Goal: Transaction & Acquisition: Purchase product/service

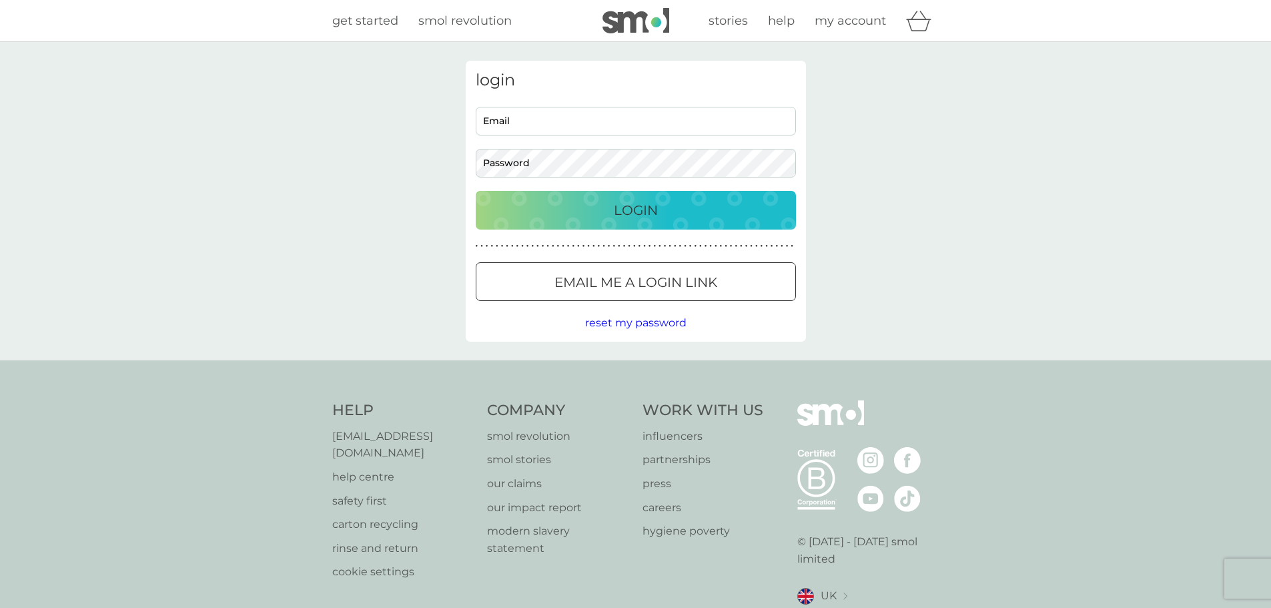
click at [523, 123] on input "Email" at bounding box center [636, 121] width 320 height 29
type input "[EMAIL_ADDRESS][DOMAIN_NAME]"
click at [476, 191] on button "Login" at bounding box center [636, 210] width 320 height 39
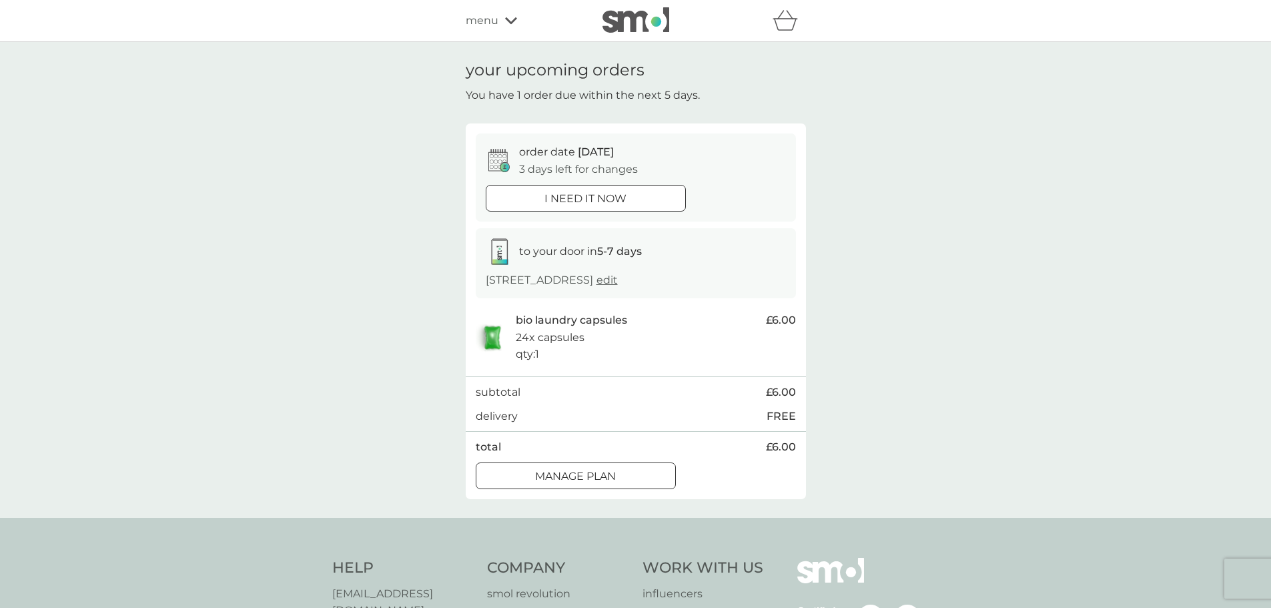
click at [598, 474] on div at bounding box center [576, 476] width 48 height 14
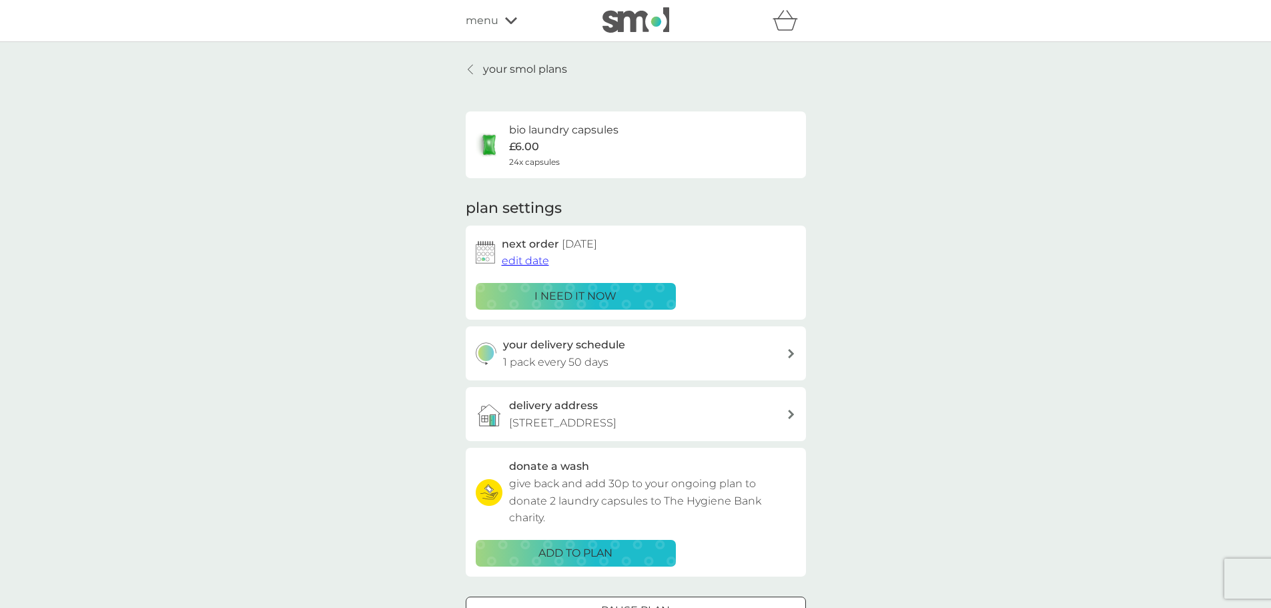
click at [483, 75] on p "your smol plans" at bounding box center [525, 69] width 84 height 17
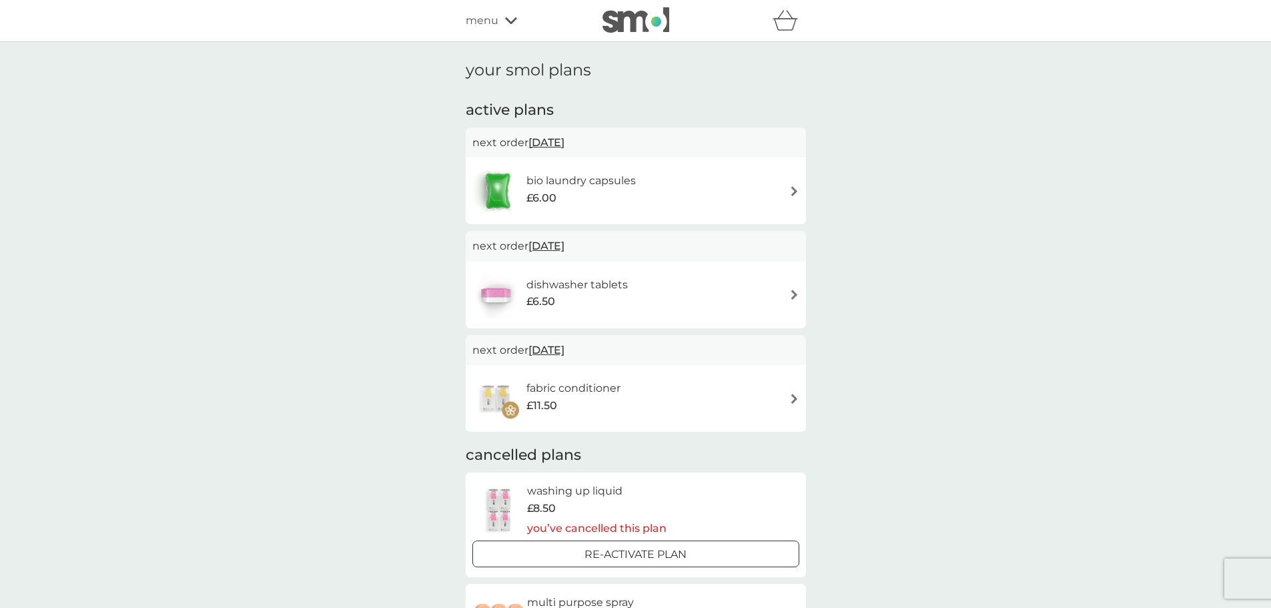
click at [622, 280] on h6 "dishwasher tablets" at bounding box center [576, 284] width 101 height 17
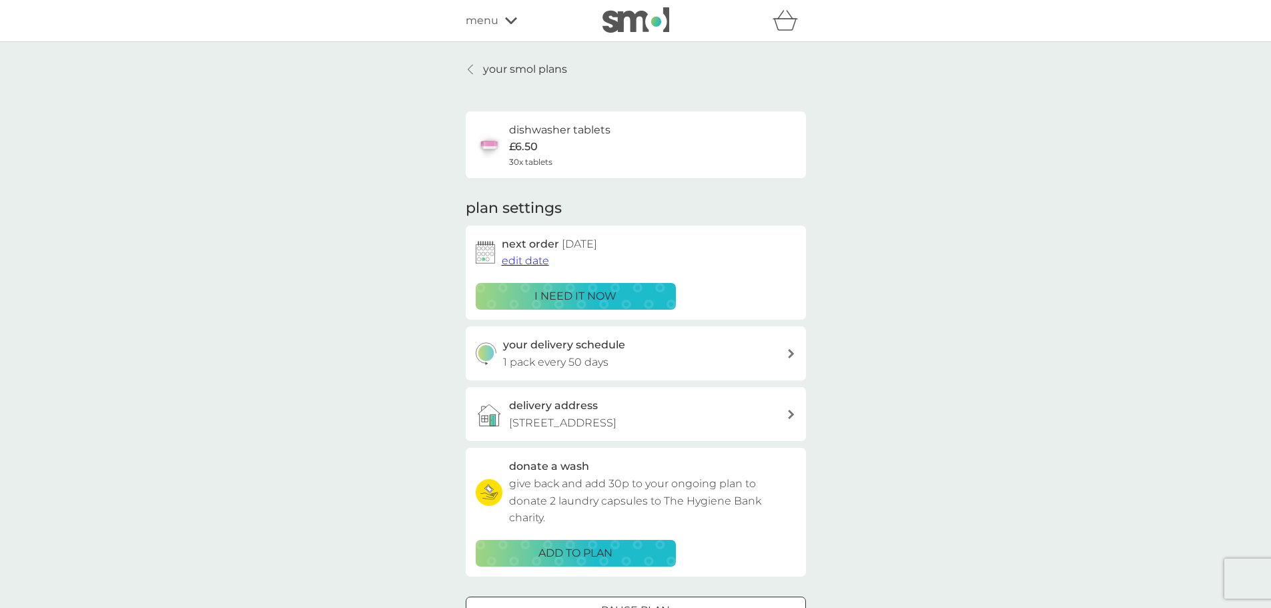
click at [598, 290] on p "i need it now" at bounding box center [575, 296] width 82 height 17
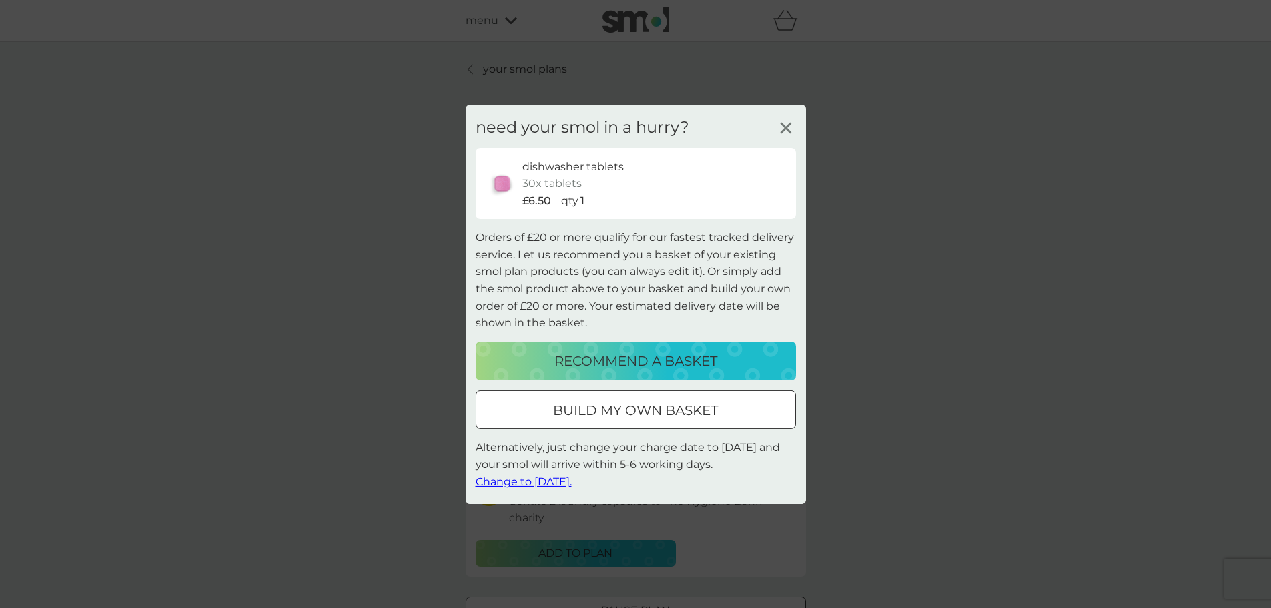
click at [654, 417] on div at bounding box center [636, 410] width 48 height 14
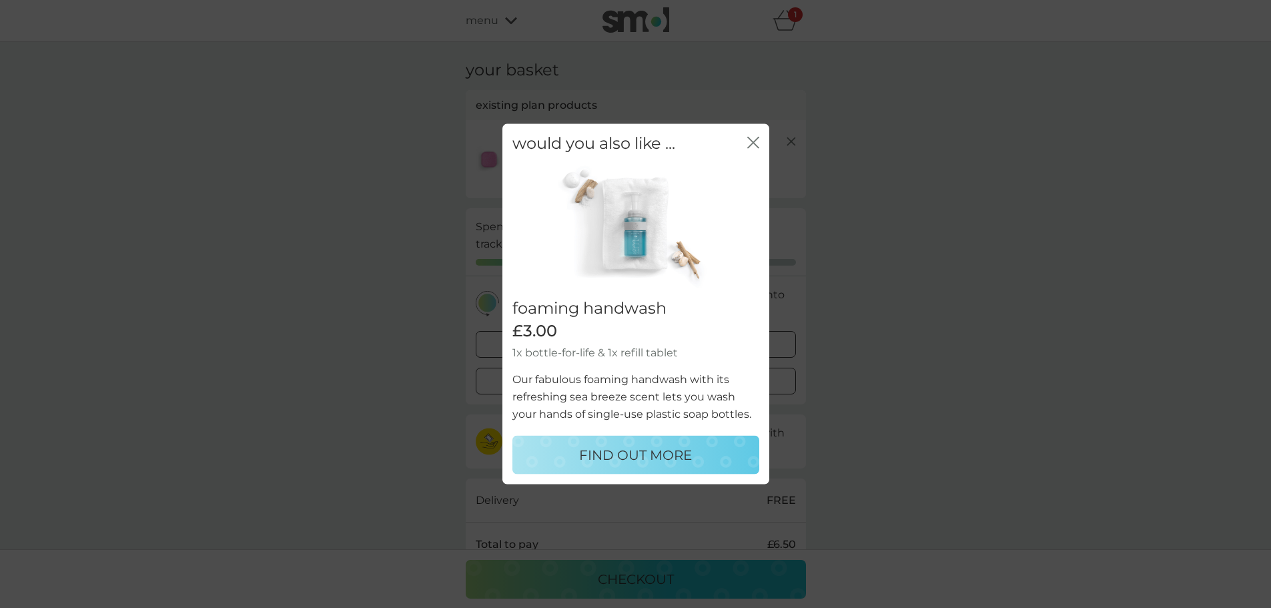
click at [751, 139] on icon "close" at bounding box center [753, 142] width 12 height 12
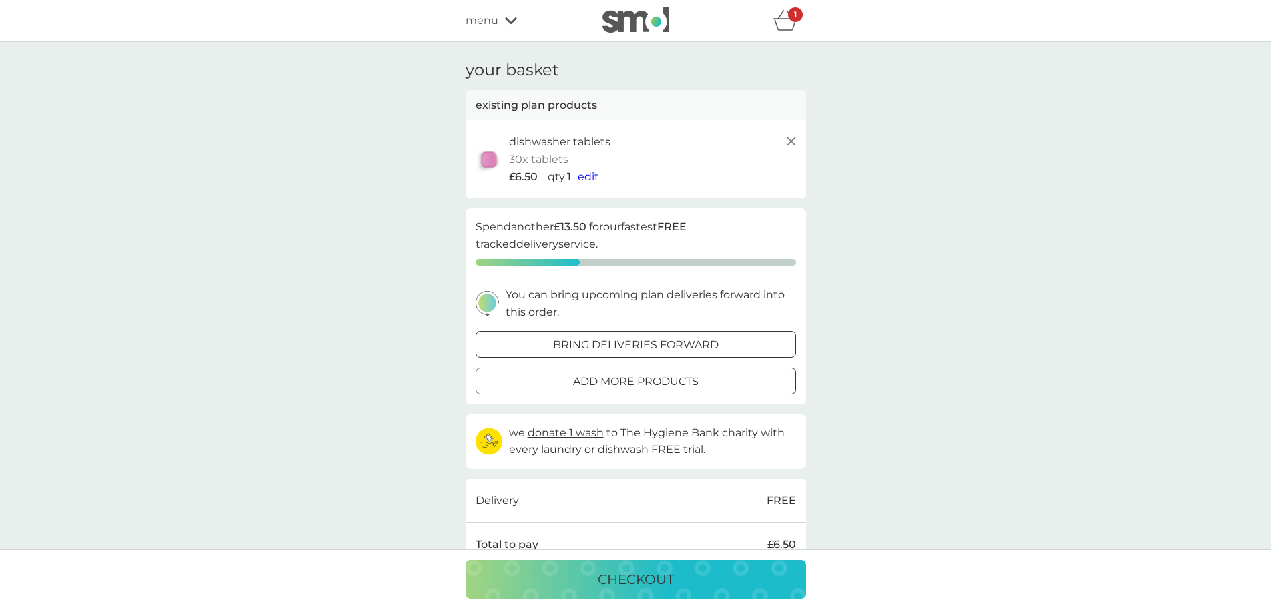
click at [791, 20] on div "1" at bounding box center [795, 14] width 15 height 15
click at [483, 29] on div "refer a friend & you BOTH save smol impact smol shop your smol plans your upcom…" at bounding box center [636, 20] width 340 height 27
click at [487, 20] on span "menu" at bounding box center [482, 20] width 33 height 17
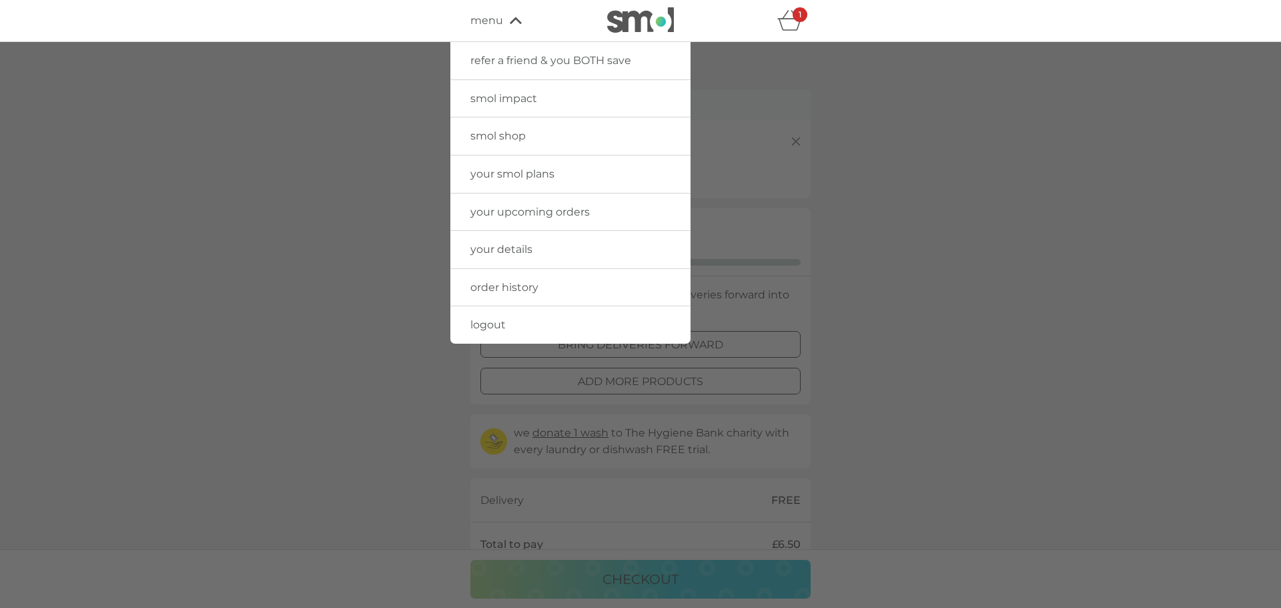
click at [542, 176] on span "your smol plans" at bounding box center [512, 173] width 84 height 13
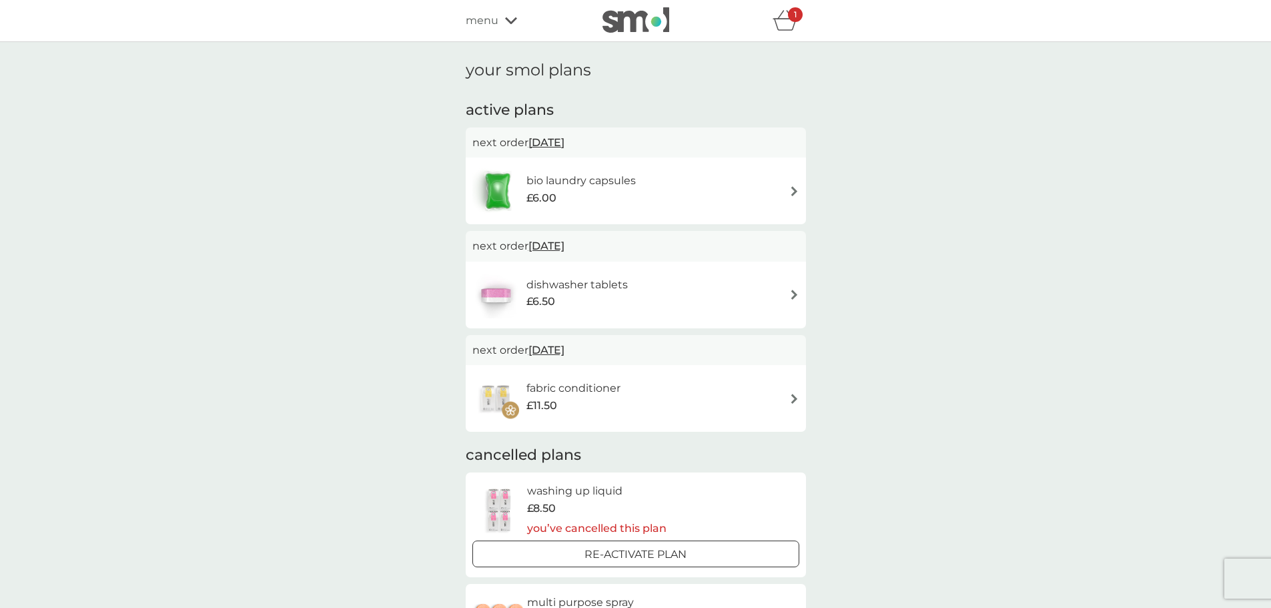
click at [648, 193] on div "bio laundry capsules £6.00" at bounding box center [587, 190] width 123 height 37
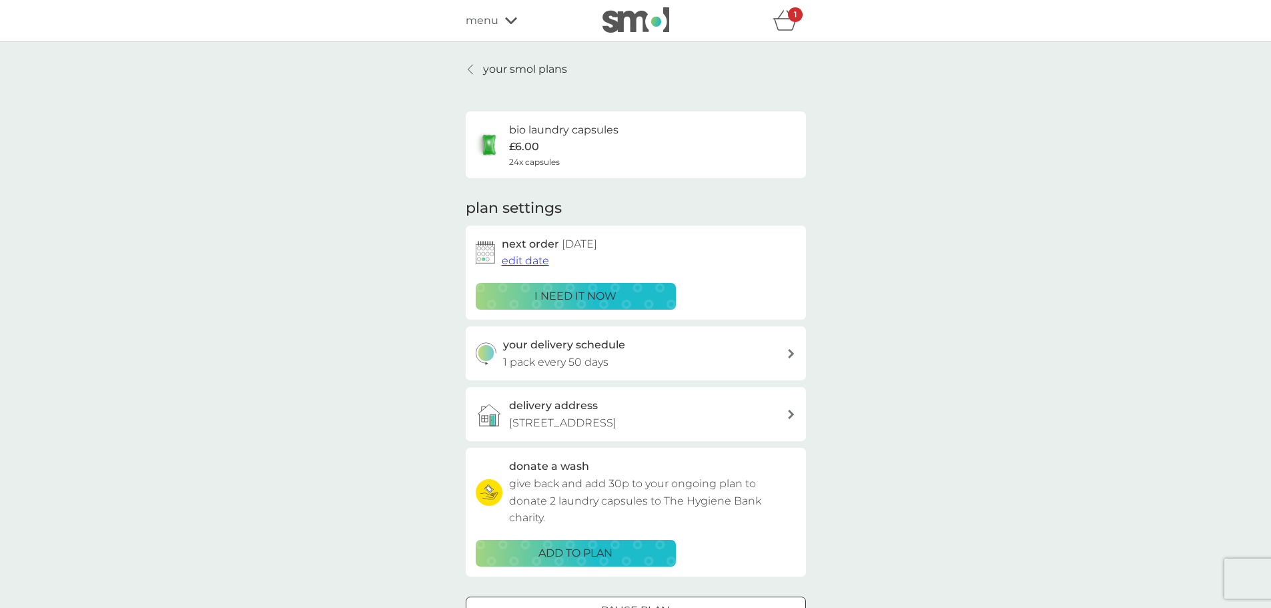
click at [598, 295] on p "i need it now" at bounding box center [575, 296] width 82 height 17
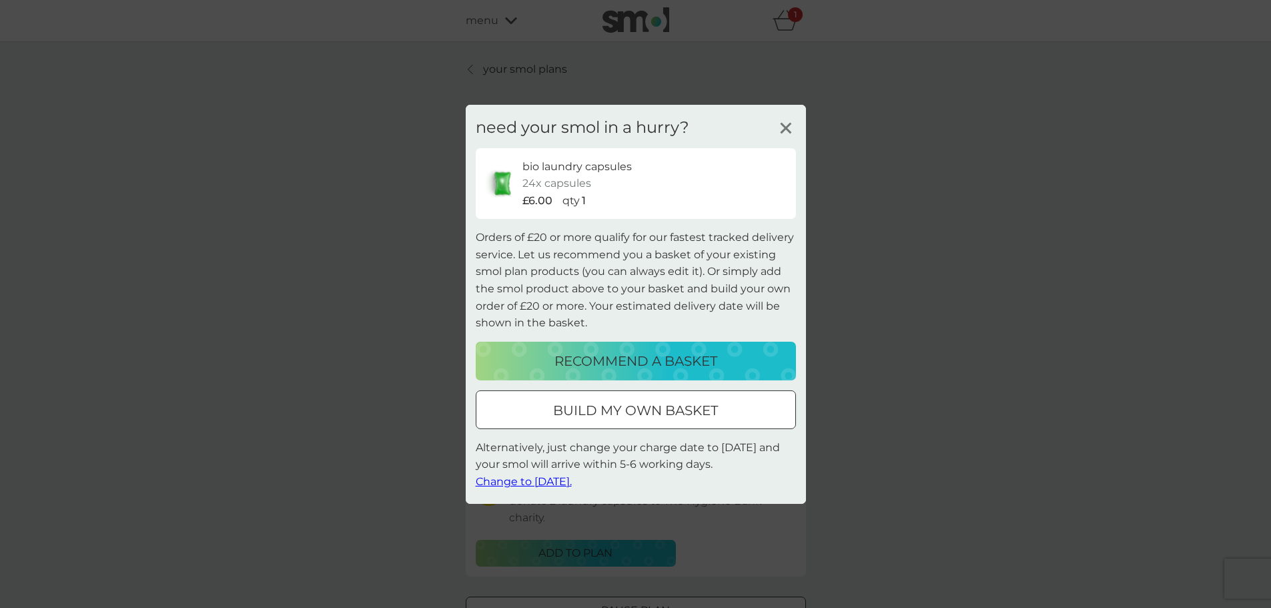
click at [622, 404] on div at bounding box center [636, 410] width 48 height 14
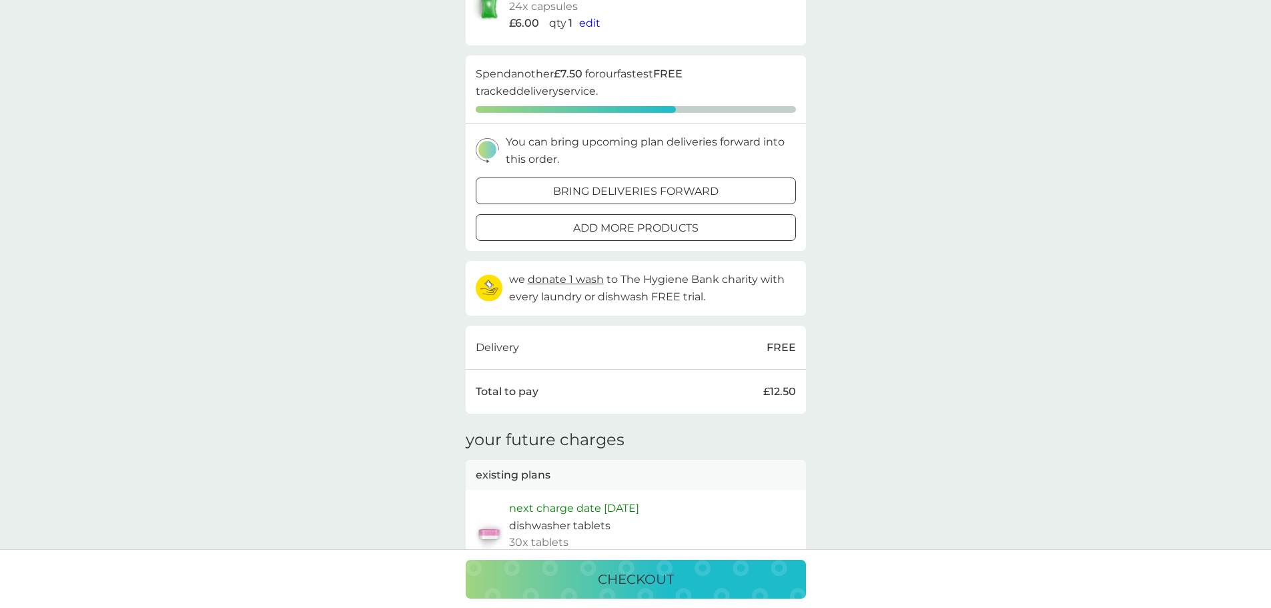
scroll to position [8, 0]
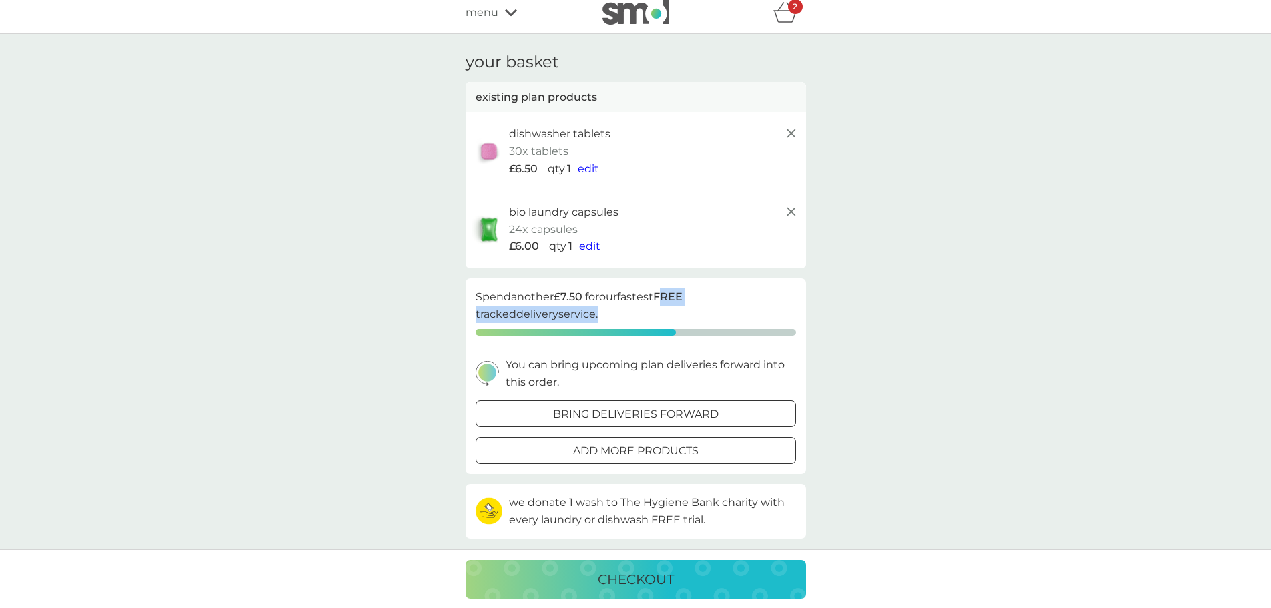
drag, startPoint x: 672, startPoint y: 290, endPoint x: 632, endPoint y: 310, distance: 44.2
click at [632, 310] on p "Spend another £7.50 for our fastest FREE tracked delivery service." at bounding box center [636, 305] width 320 height 34
click at [636, 310] on p "Spend another £7.50 for our fastest FREE tracked delivery service." at bounding box center [636, 305] width 320 height 34
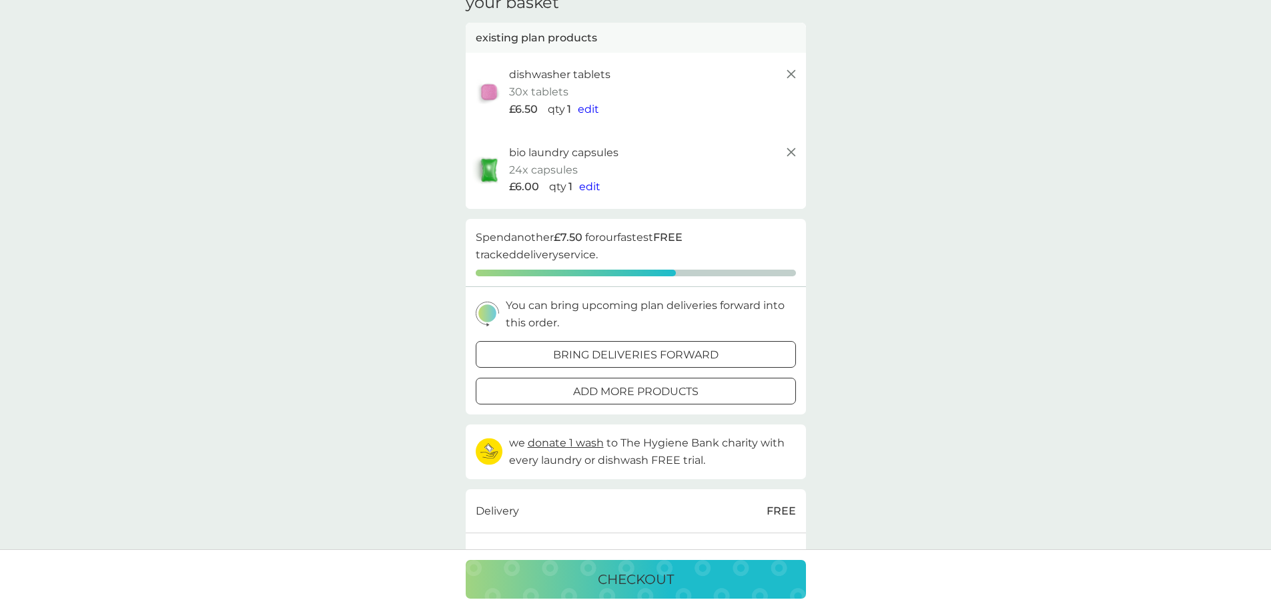
scroll to position [141, 0]
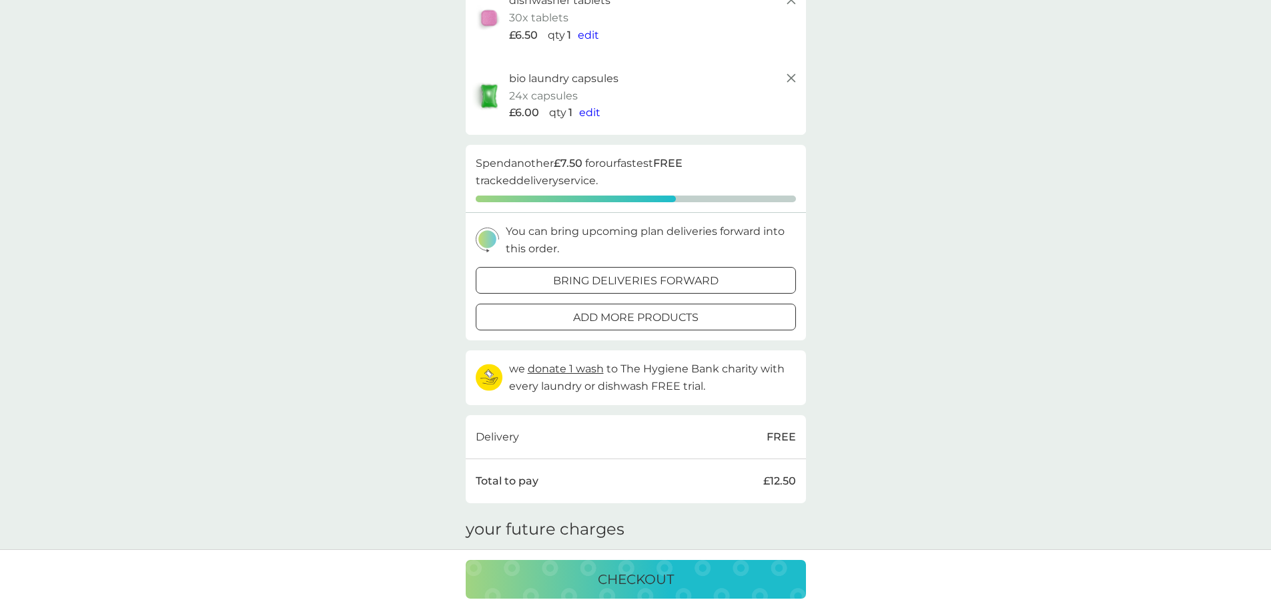
click at [629, 586] on p "checkout" at bounding box center [636, 578] width 76 height 21
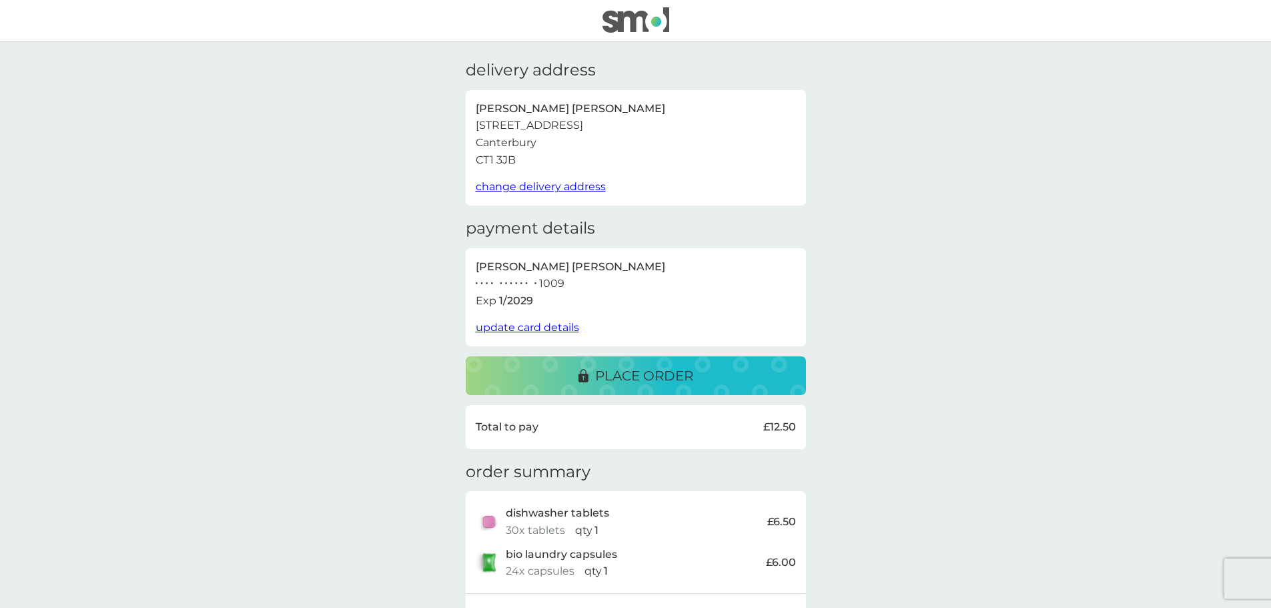
scroll to position [209, 0]
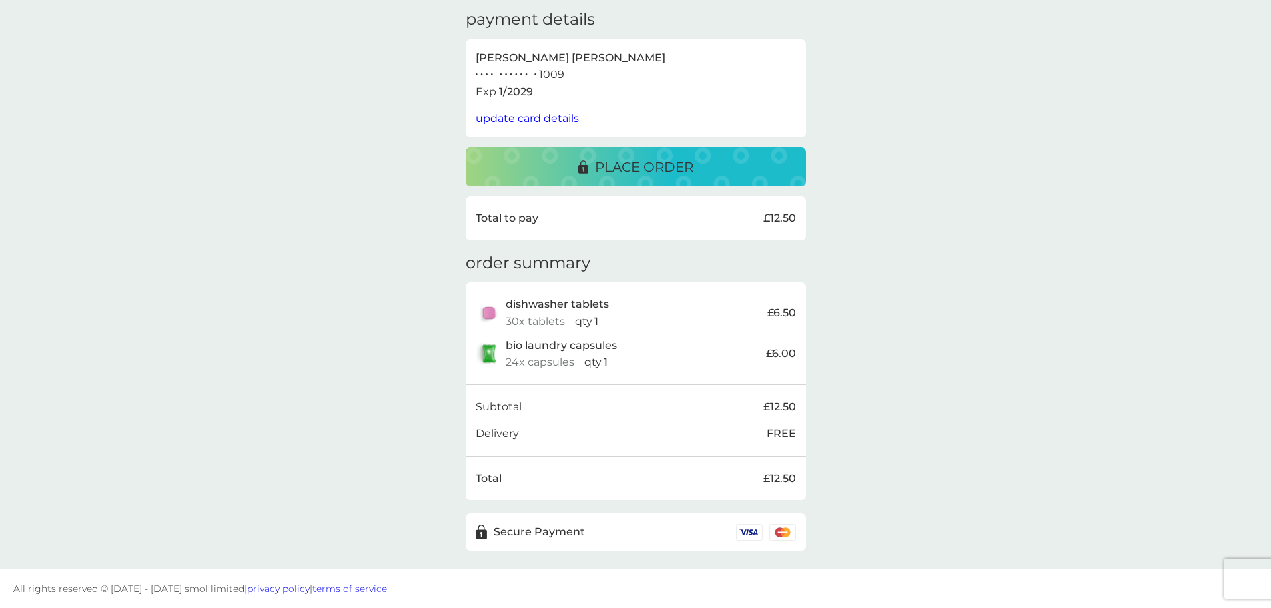
click at [642, 169] on p "place order" at bounding box center [644, 166] width 98 height 21
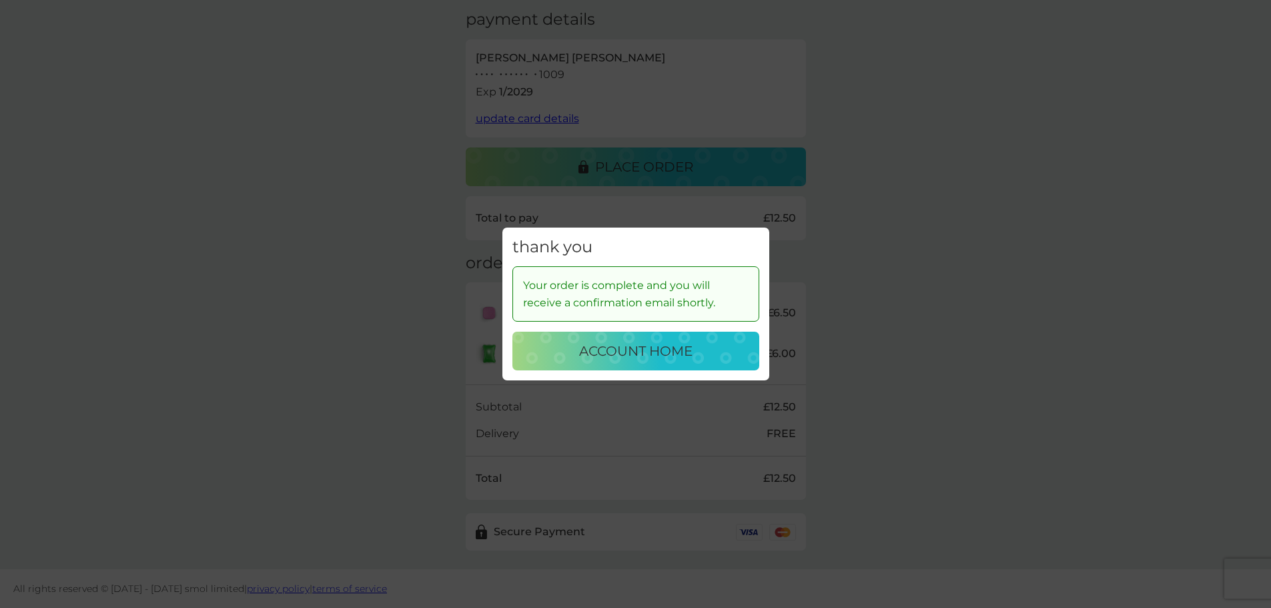
click at [584, 354] on p "account home" at bounding box center [635, 350] width 113 height 21
